Goal: Task Accomplishment & Management: Manage account settings

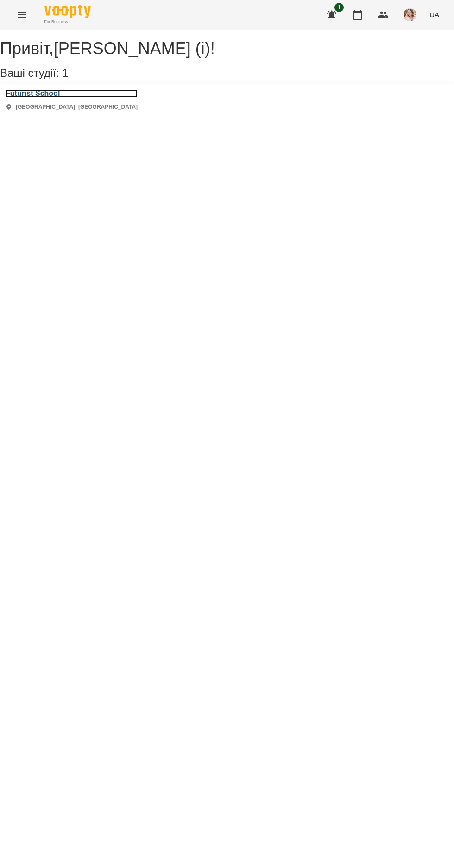
click at [29, 98] on h3 "Futurist School" at bounding box center [72, 93] width 132 height 8
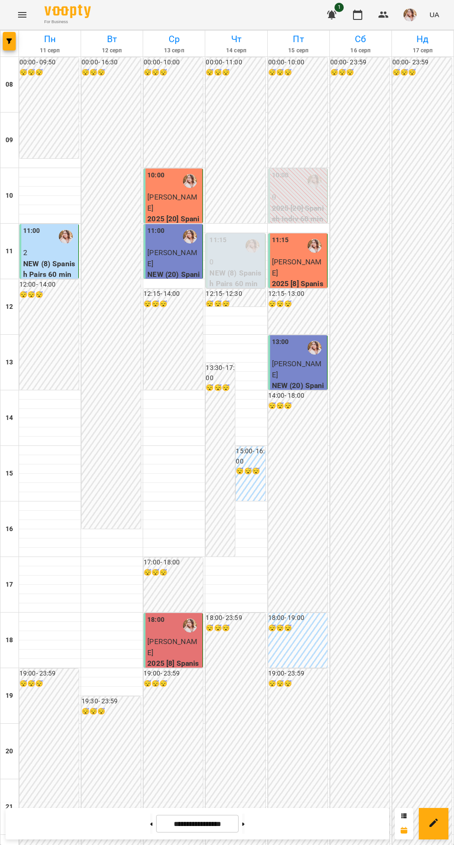
click at [245, 824] on icon at bounding box center [243, 824] width 2 height 3
type input "**********"
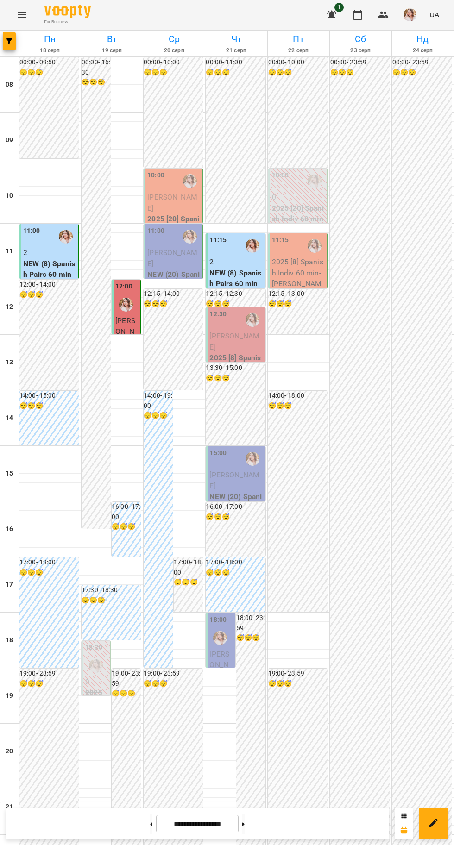
click at [180, 189] on div at bounding box center [189, 180] width 21 height 21
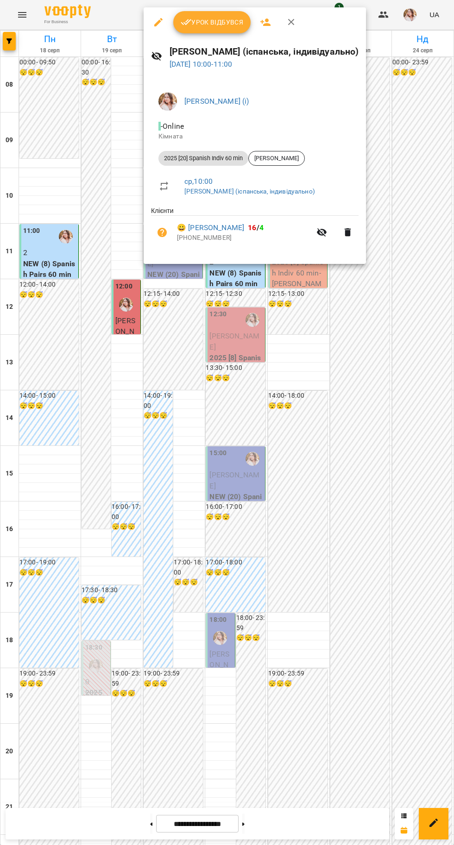
click at [206, 13] on button "Урок відбувся" at bounding box center [212, 22] width 78 height 22
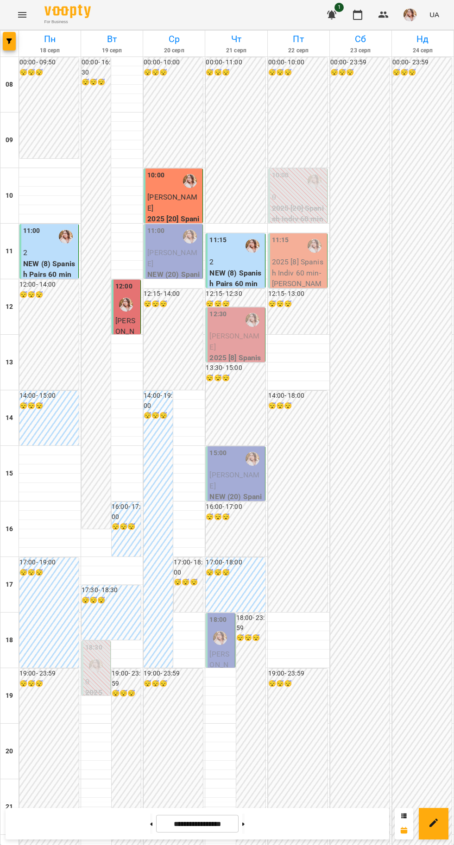
click at [175, 245] on div "11:00" at bounding box center [173, 236] width 53 height 21
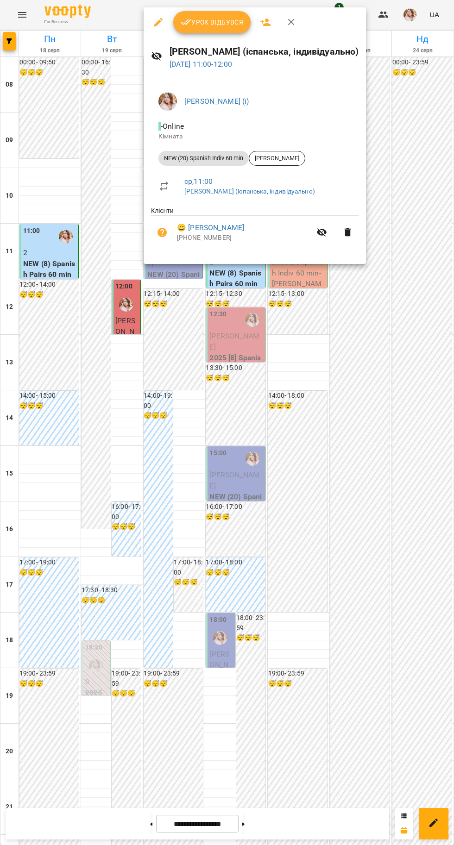
click at [214, 21] on span "Урок відбувся" at bounding box center [212, 22] width 63 height 11
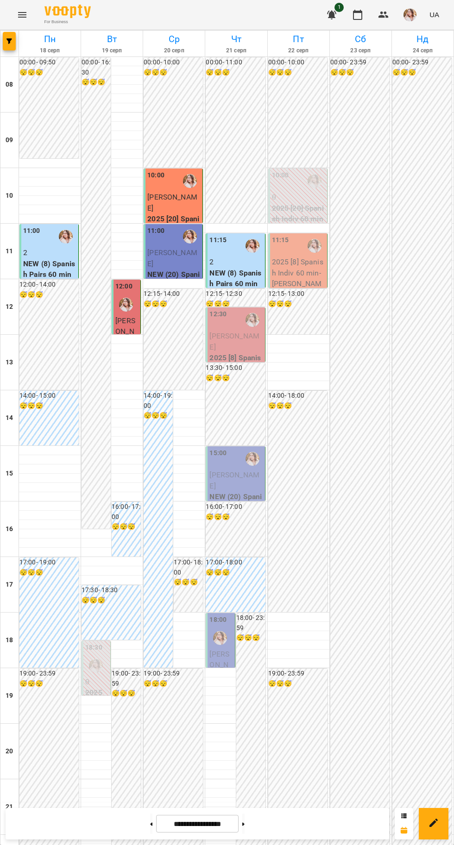
click at [233, 257] on p "2" at bounding box center [235, 262] width 53 height 11
